Goal: Task Accomplishment & Management: Use online tool/utility

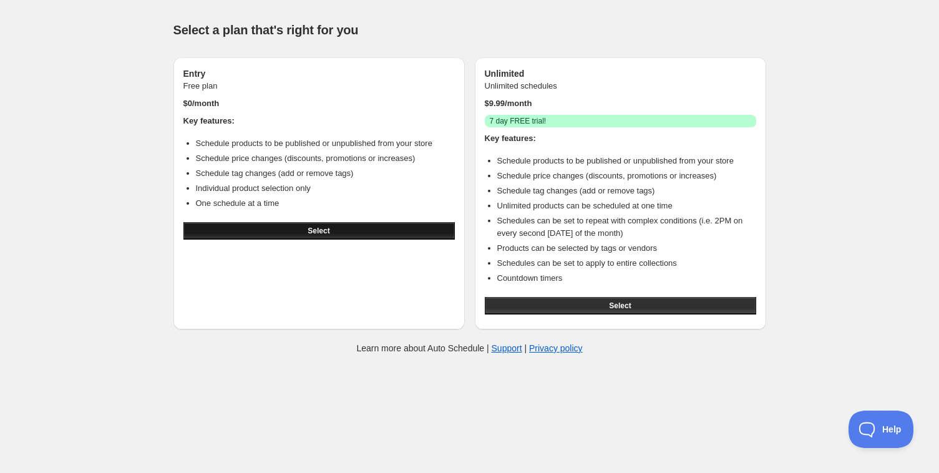
click at [261, 228] on button "Select" at bounding box center [318, 230] width 271 height 17
